Goal: Task Accomplishment & Management: Manage account settings

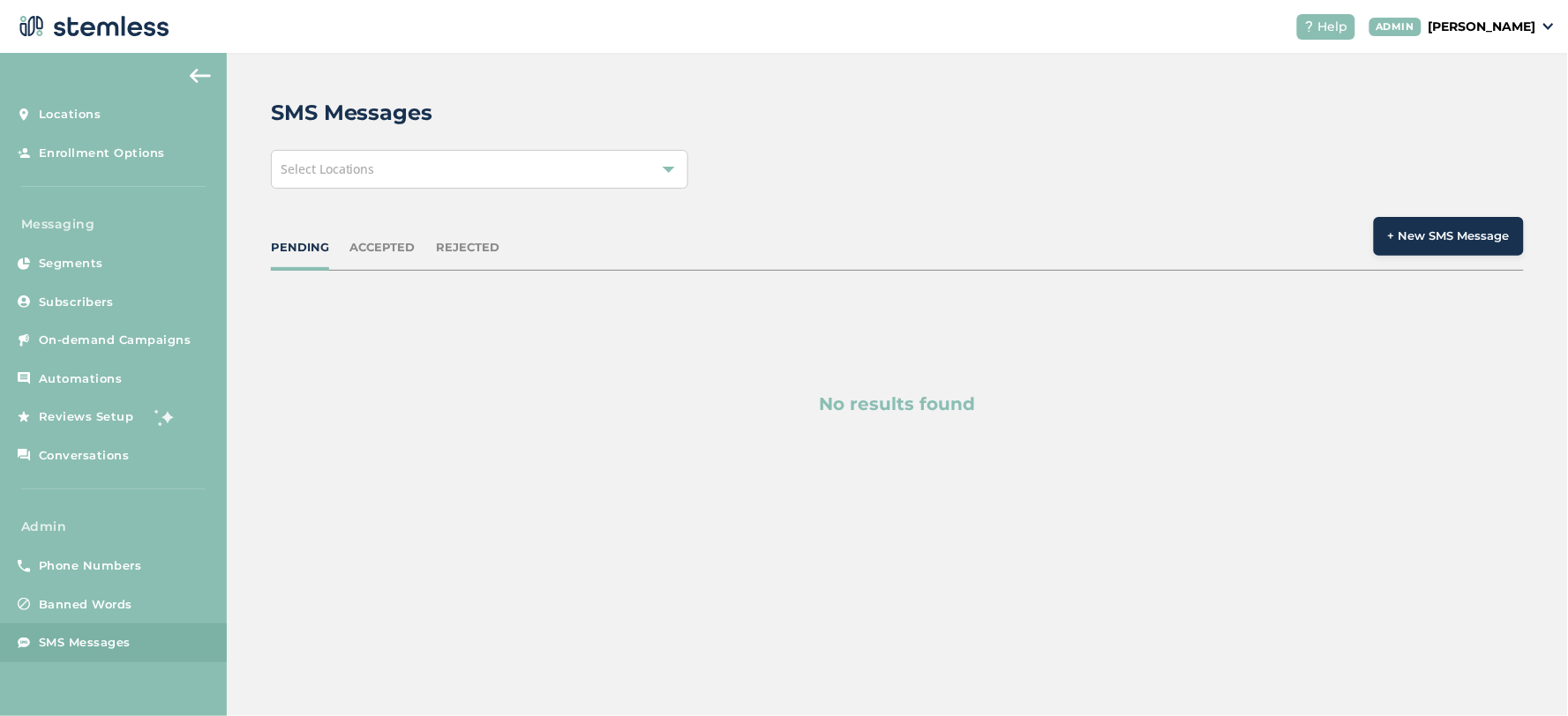
click at [97, 643] on span "SMS Messages" at bounding box center [85, 642] width 92 height 17
click at [365, 241] on div "ACCEPTED" at bounding box center [383, 247] width 65 height 17
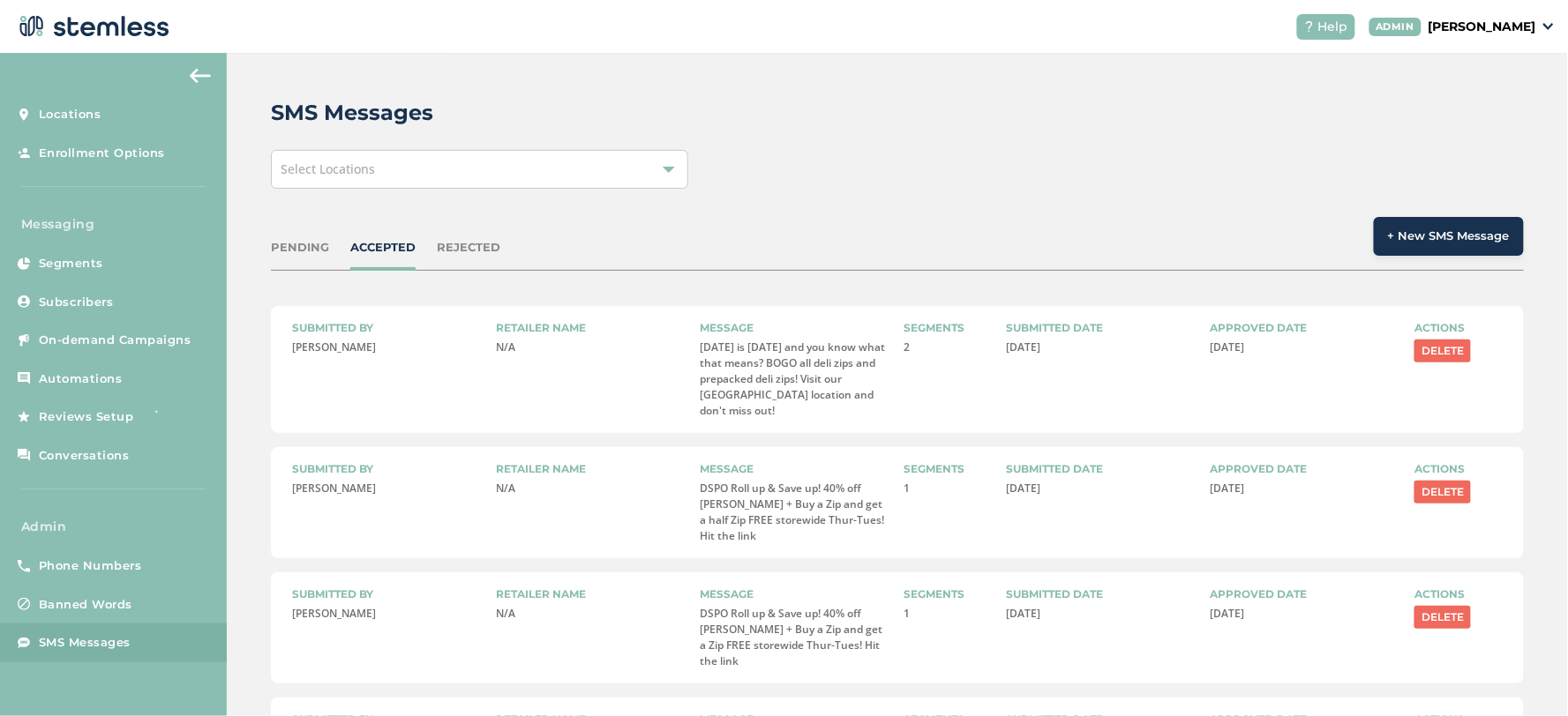
click at [290, 242] on div "PENDING" at bounding box center [300, 247] width 58 height 17
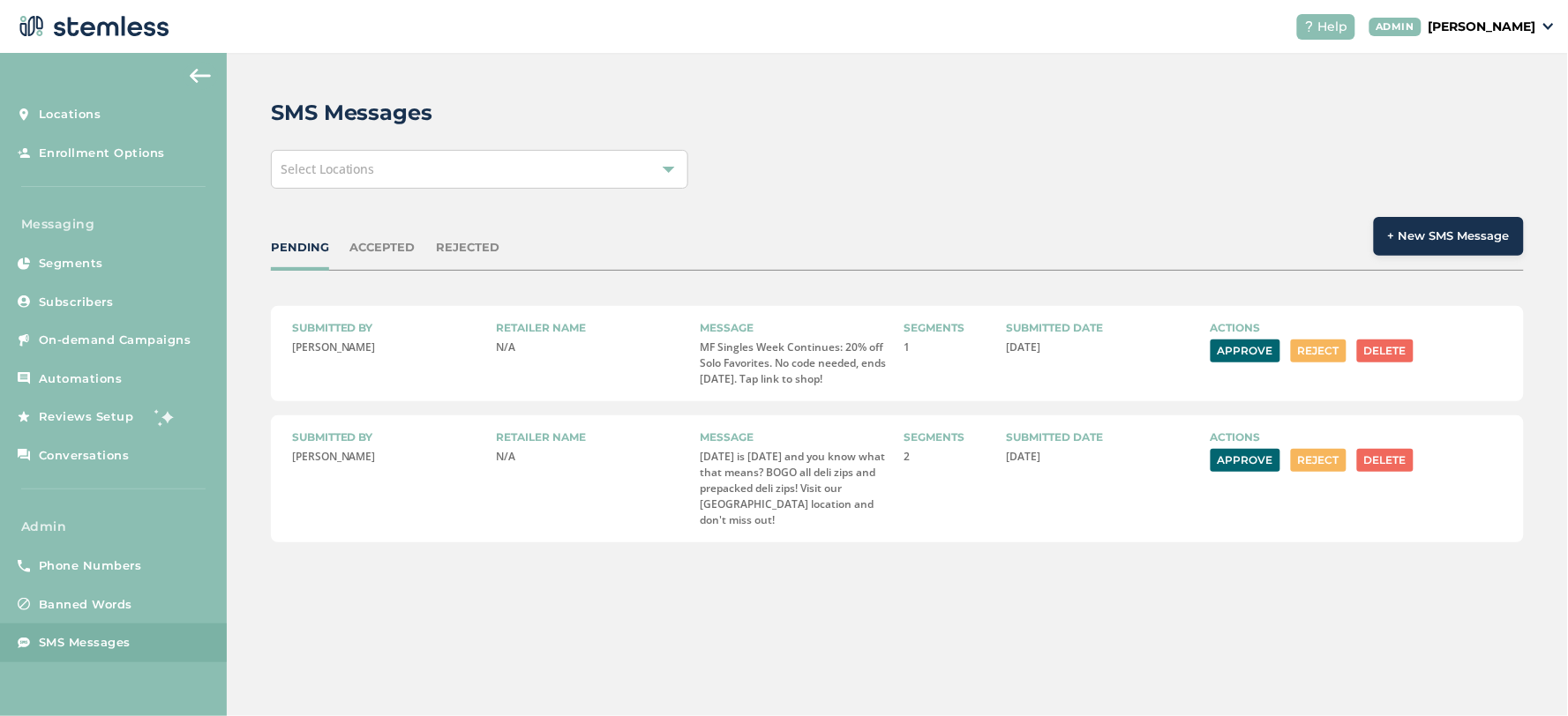
click at [1256, 356] on button "Approve" at bounding box center [1245, 350] width 70 height 23
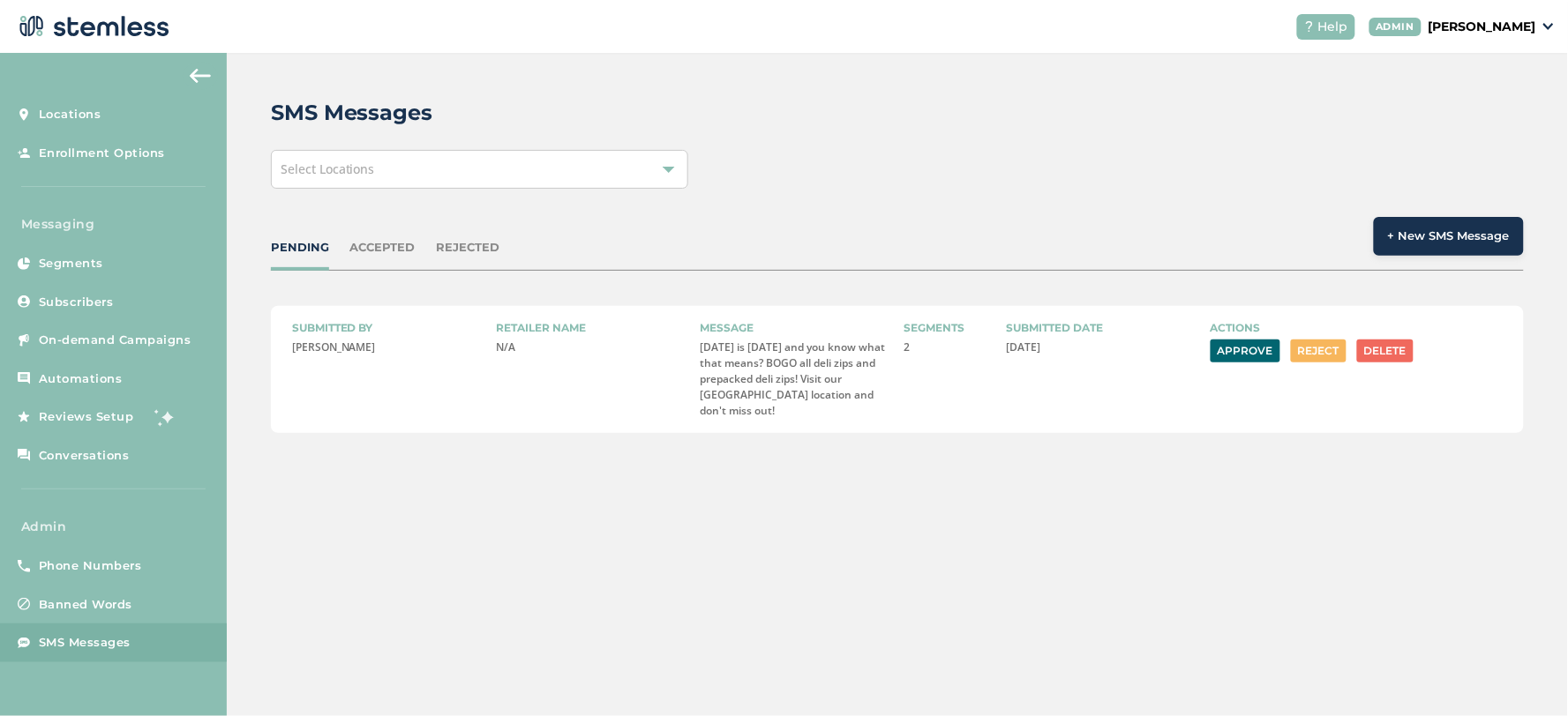
click at [1245, 358] on button "Approve" at bounding box center [1245, 350] width 70 height 23
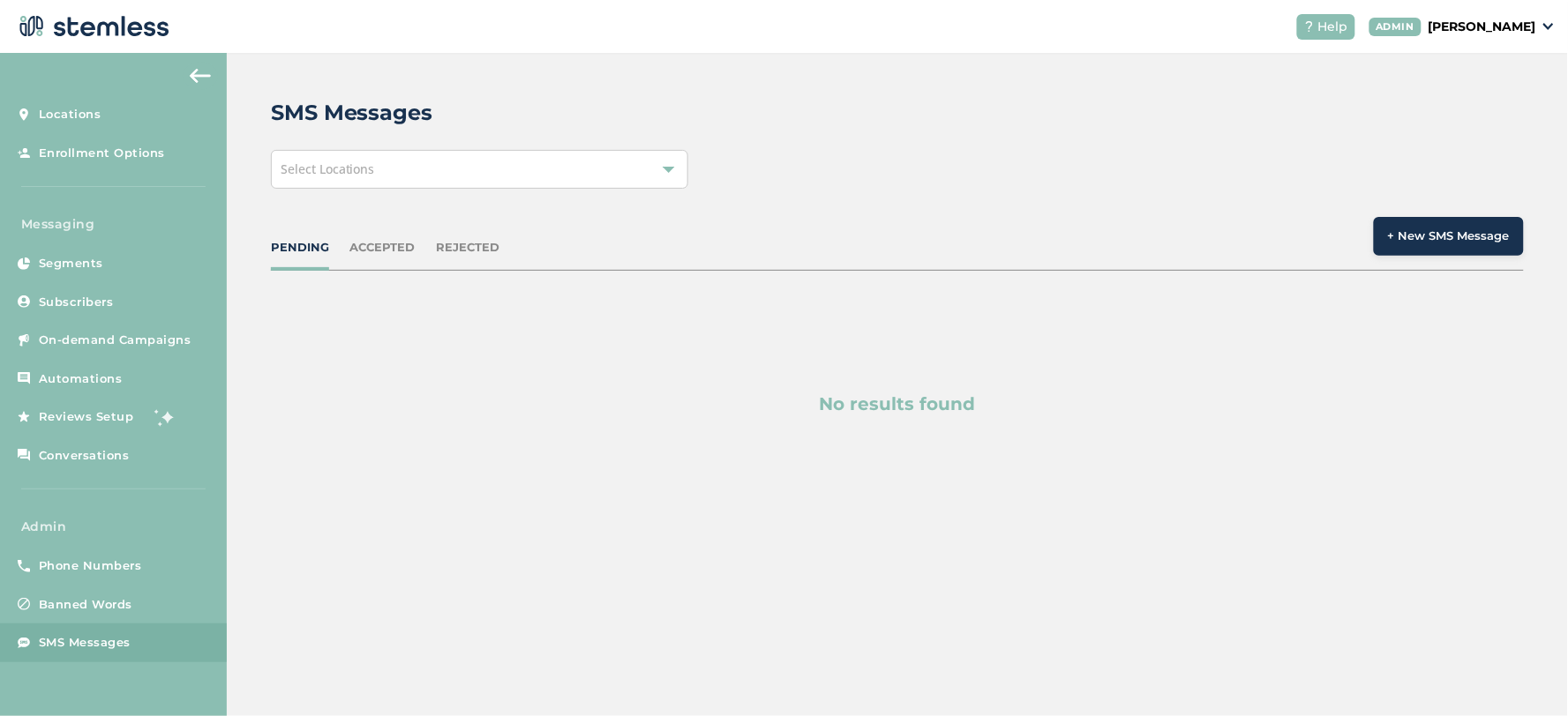
drag, startPoint x: 364, startPoint y: 256, endPoint x: 338, endPoint y: 249, distance: 26.9
click at [364, 256] on div "ACCEPTED" at bounding box center [383, 247] width 65 height 17
click at [314, 244] on div "PENDING" at bounding box center [300, 247] width 58 height 17
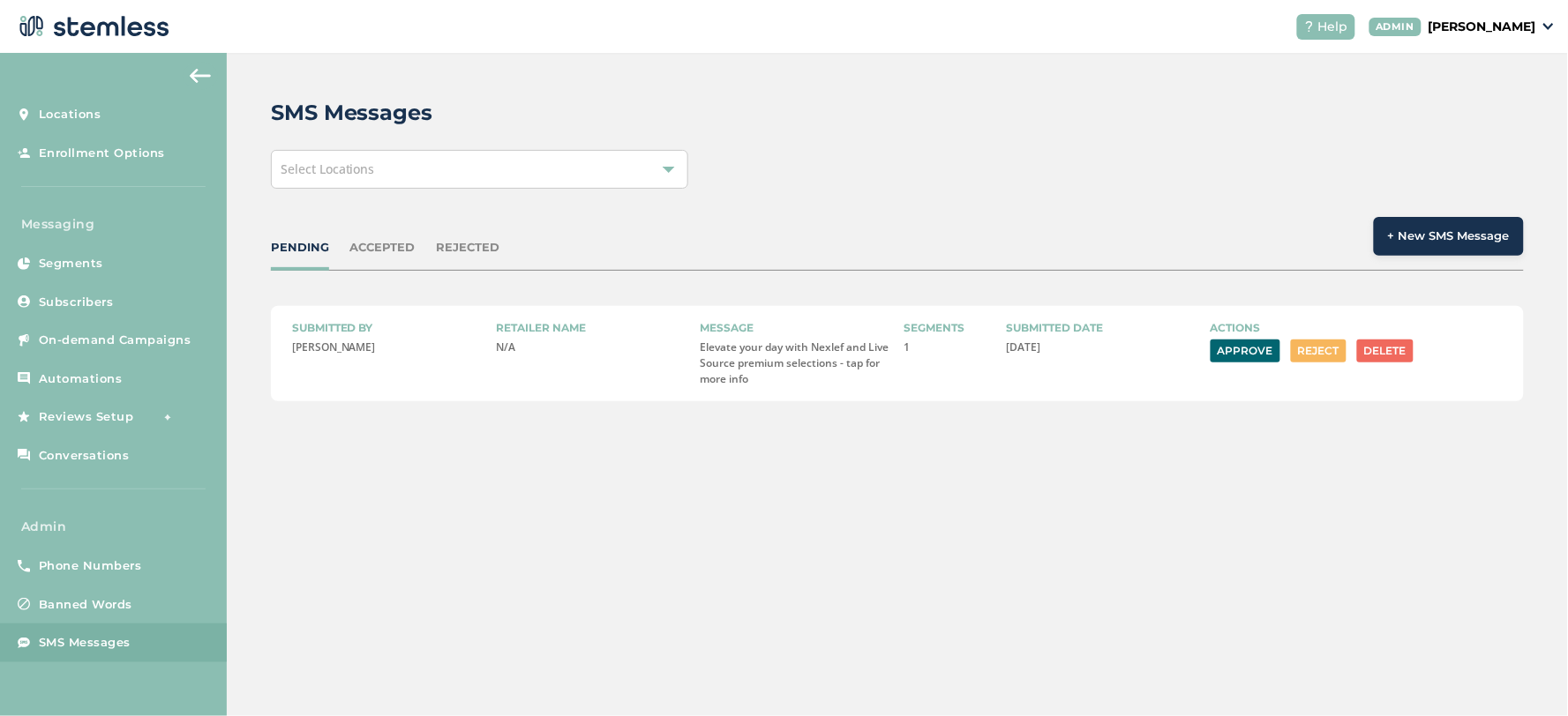
click at [1246, 346] on button "Approve" at bounding box center [1245, 350] width 70 height 23
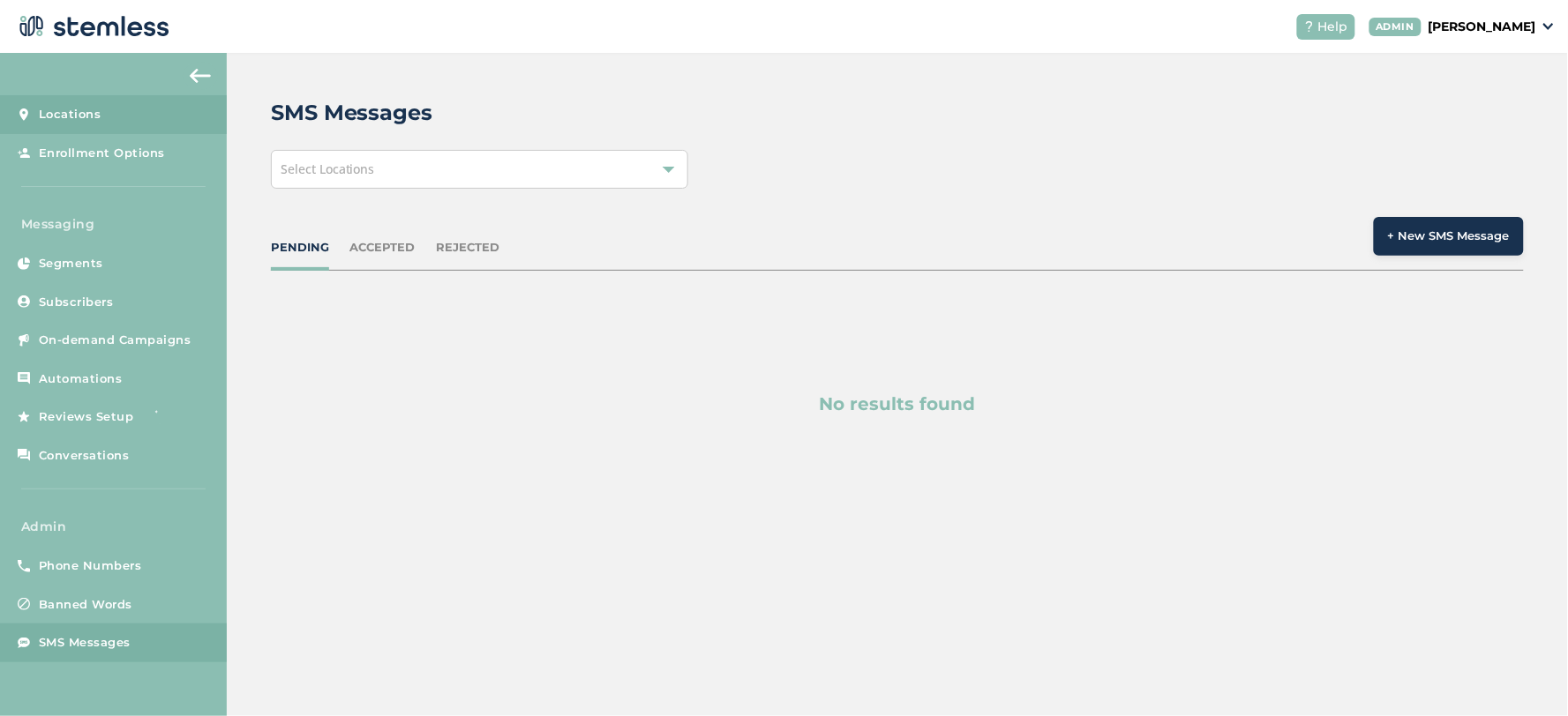
click at [65, 110] on span "Locations" at bounding box center [70, 114] width 63 height 17
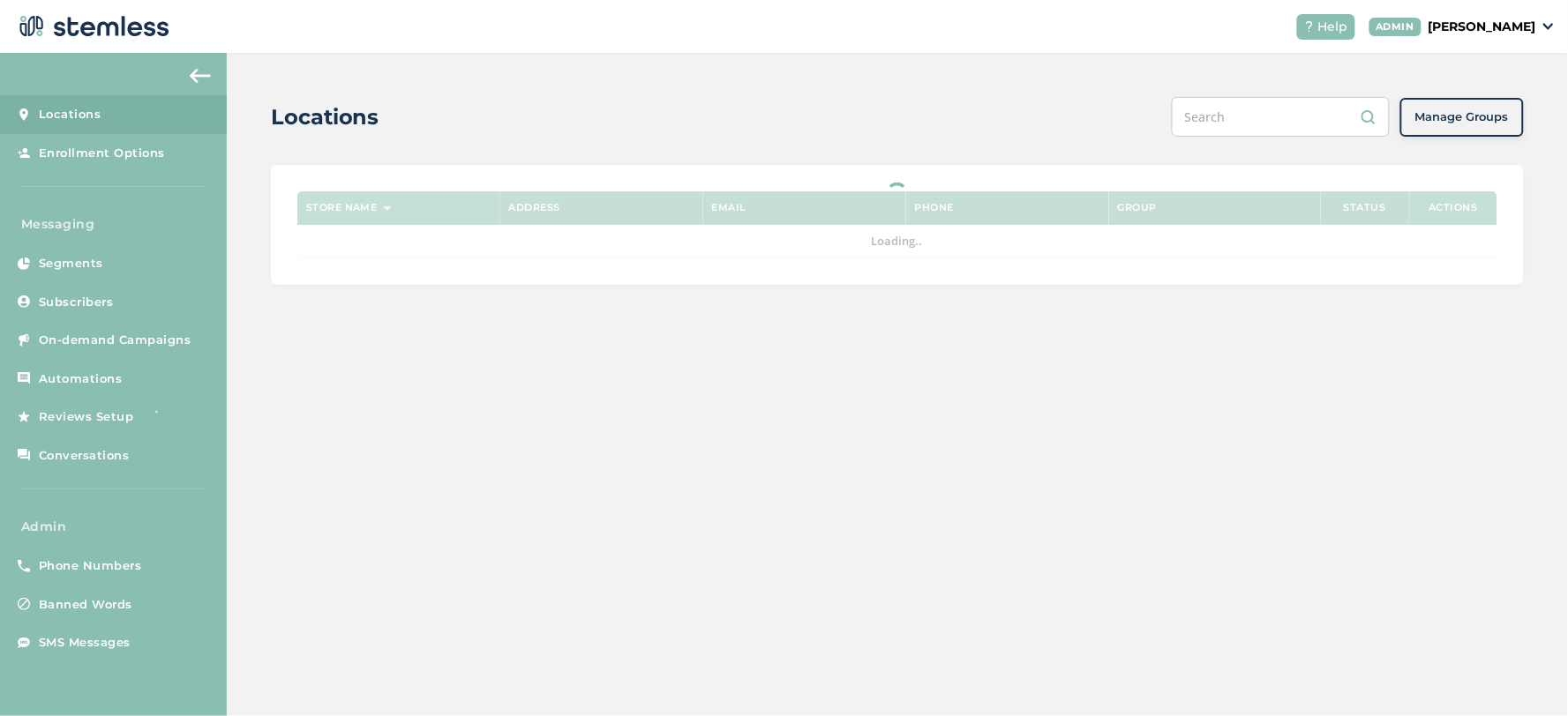
click at [1223, 108] on input "text" at bounding box center [1280, 117] width 218 height 40
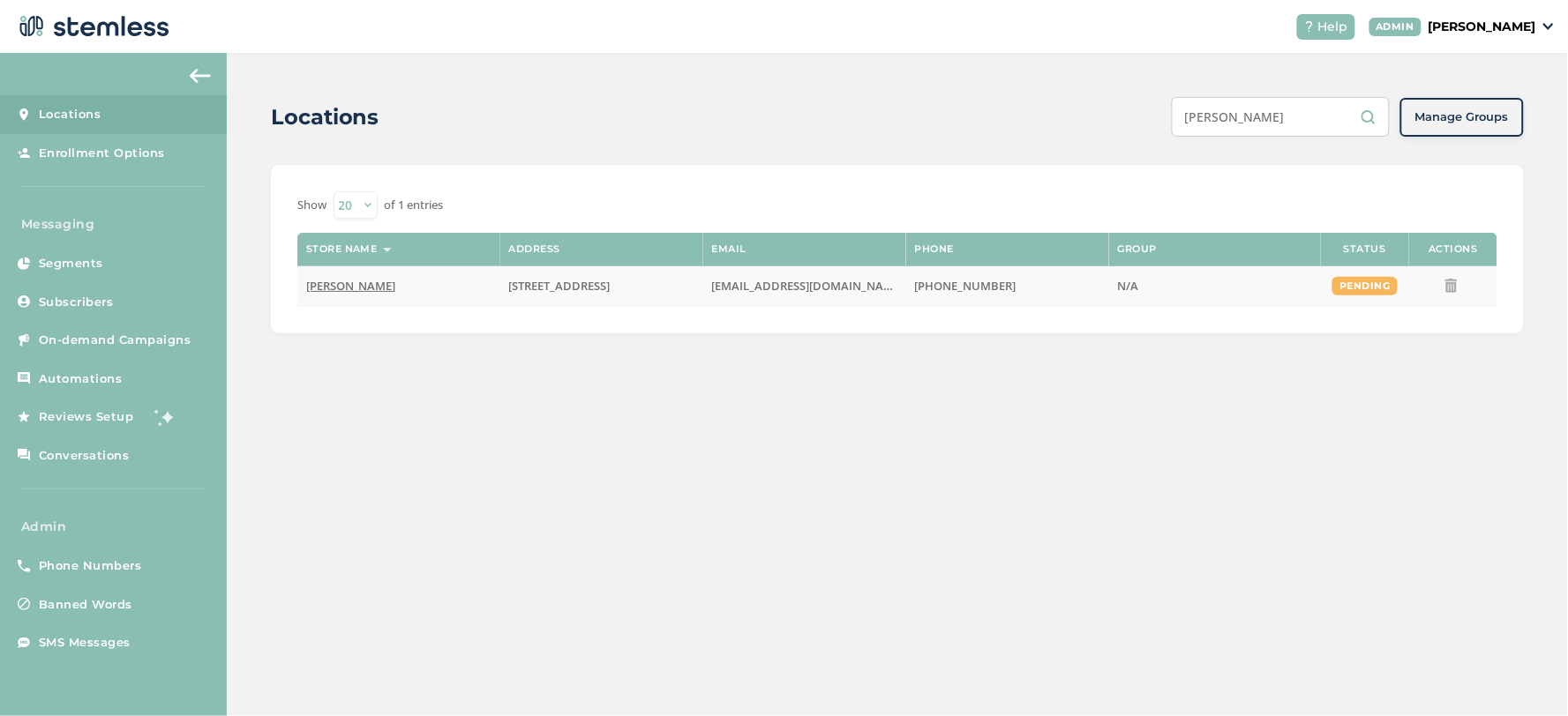
type input "[PERSON_NAME]"
click at [418, 290] on label "[PERSON_NAME]" at bounding box center [398, 286] width 185 height 15
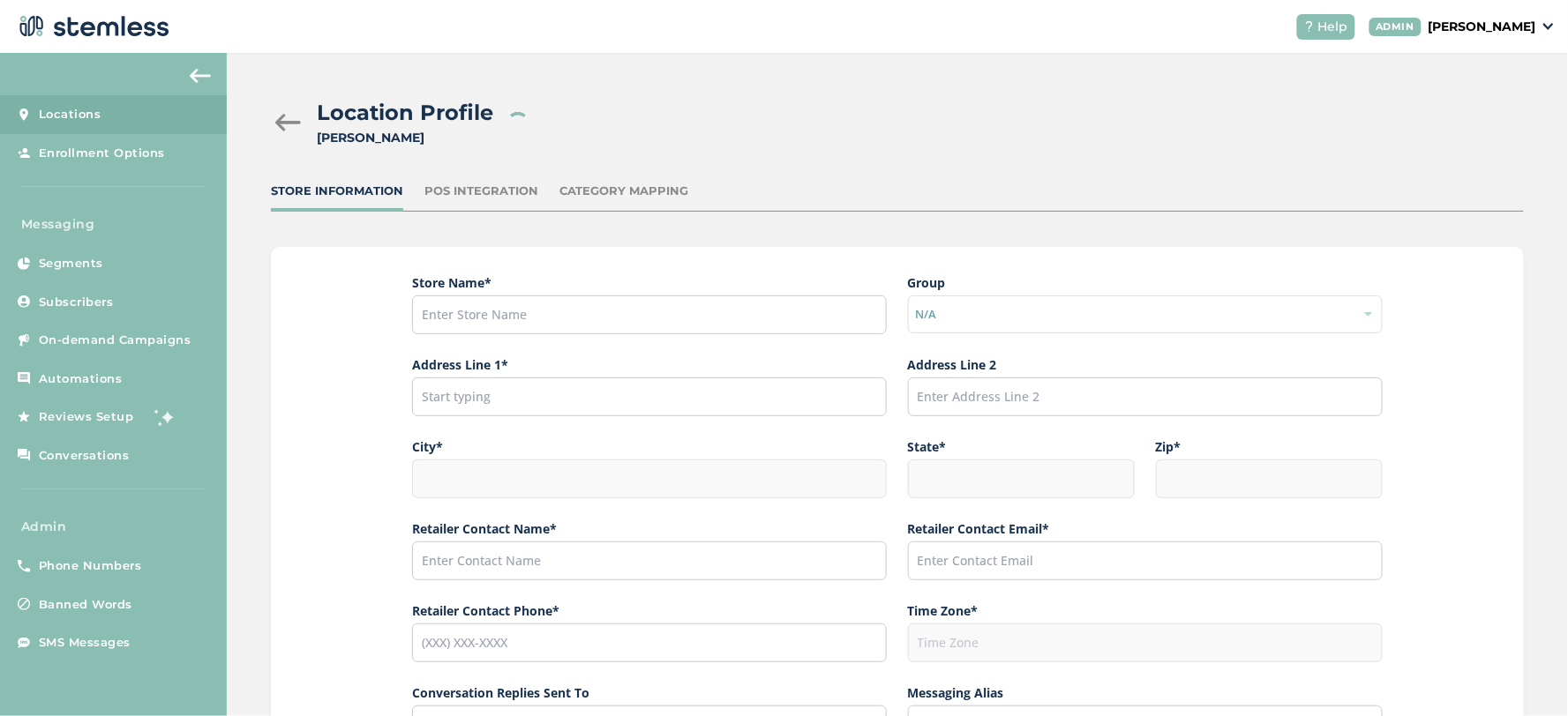
type input "[PERSON_NAME]"
type input "[STREET_ADDRESS]"
type input "Anchorage"
type input "AK"
type input "99518"
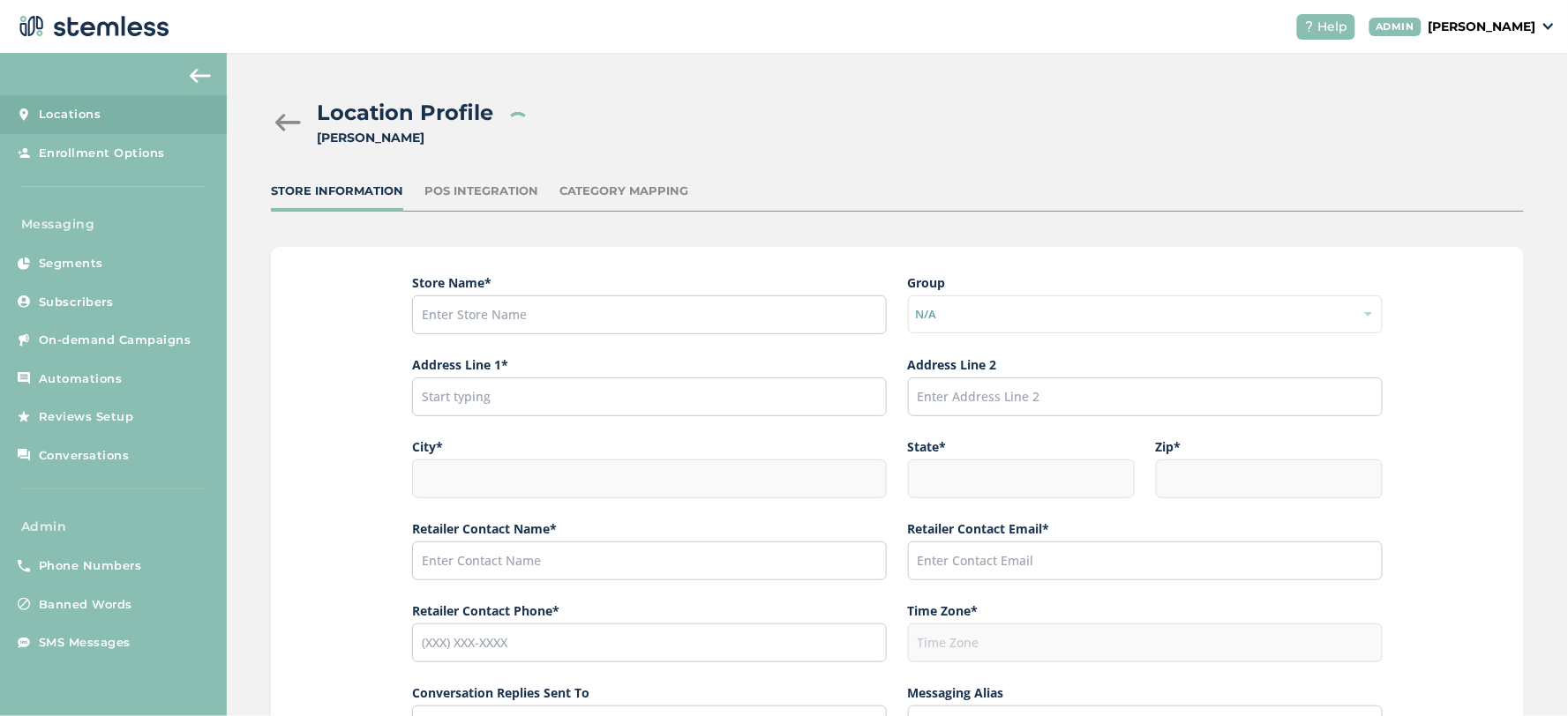
type input "[PERSON_NAME]"
type input "[EMAIL_ADDRESS][DOMAIN_NAME]"
type input "[PHONE_NUMBER]"
type input "America/Anchorage"
drag, startPoint x: 543, startPoint y: 312, endPoint x: 392, endPoint y: 311, distance: 151.0
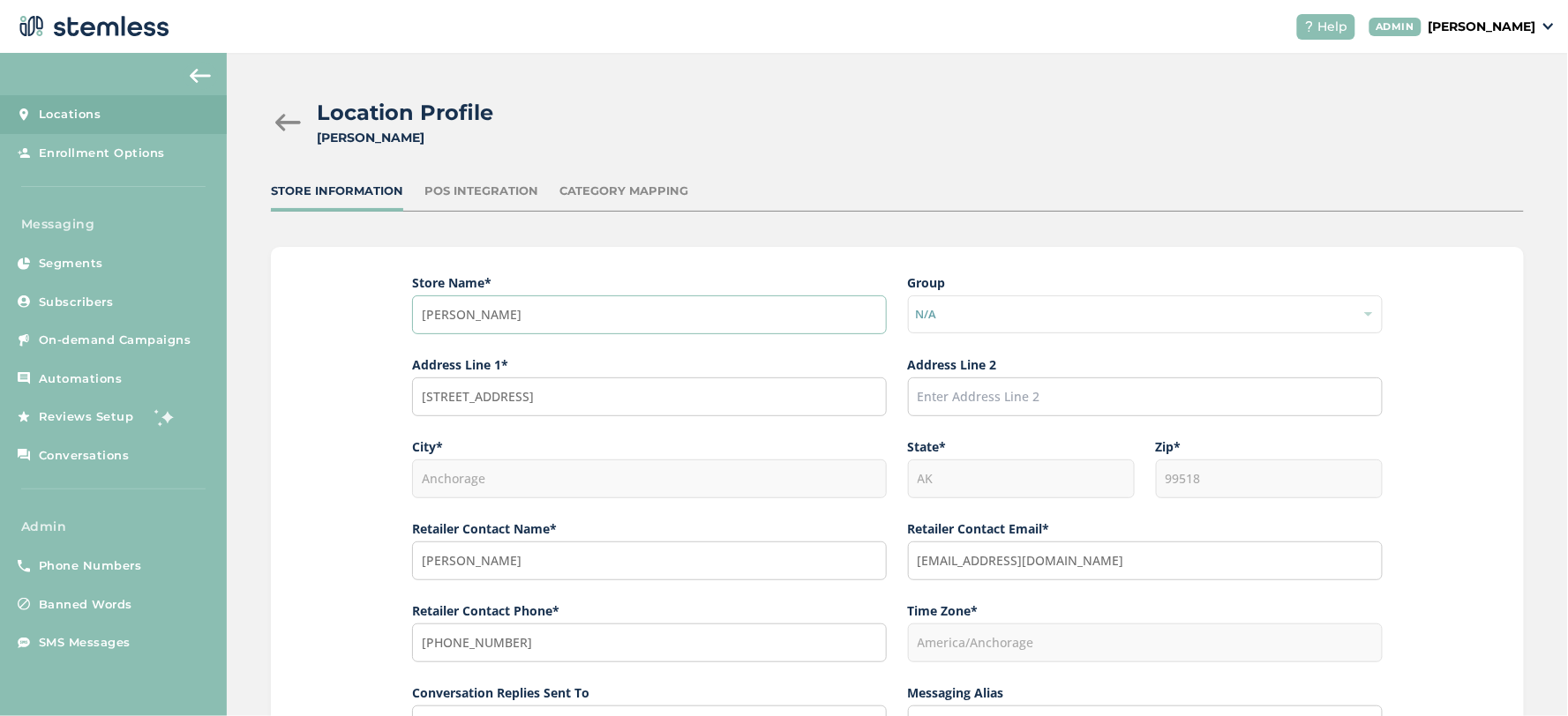
click at [392, 311] on div "Store Name * [PERSON_NAME] Group N/A Address Line 1* [GEOGRAPHIC_DATA] Address …" at bounding box center [898, 654] width 1253 height 814
